Goal: Download file/media

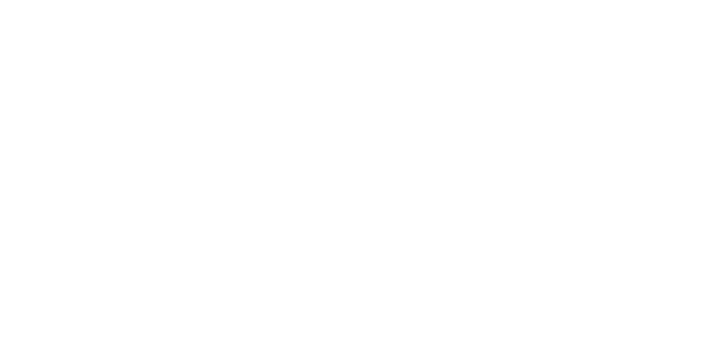
click at [19, 15] on icon at bounding box center [22, 231] width 35 height 452
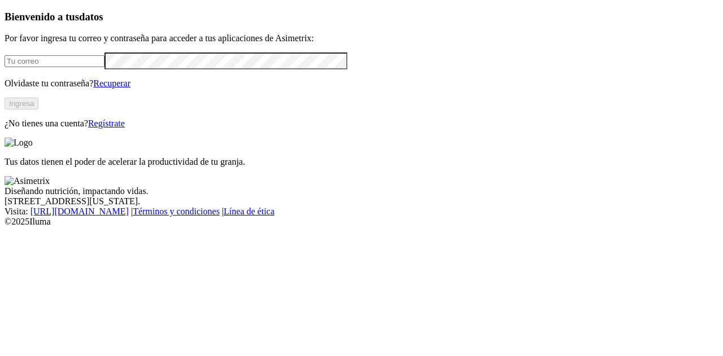
type input "carolina.betancur@premexcorp.com"
click at [38, 110] on button "Ingresa" at bounding box center [22, 104] width 34 height 12
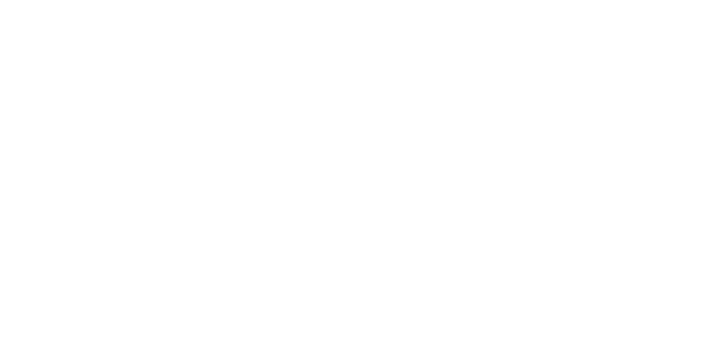
click at [21, 213] on icon at bounding box center [22, 230] width 35 height 35
click at [27, 213] on icon at bounding box center [22, 230] width 35 height 35
